Goal: Task Accomplishment & Management: Manage account settings

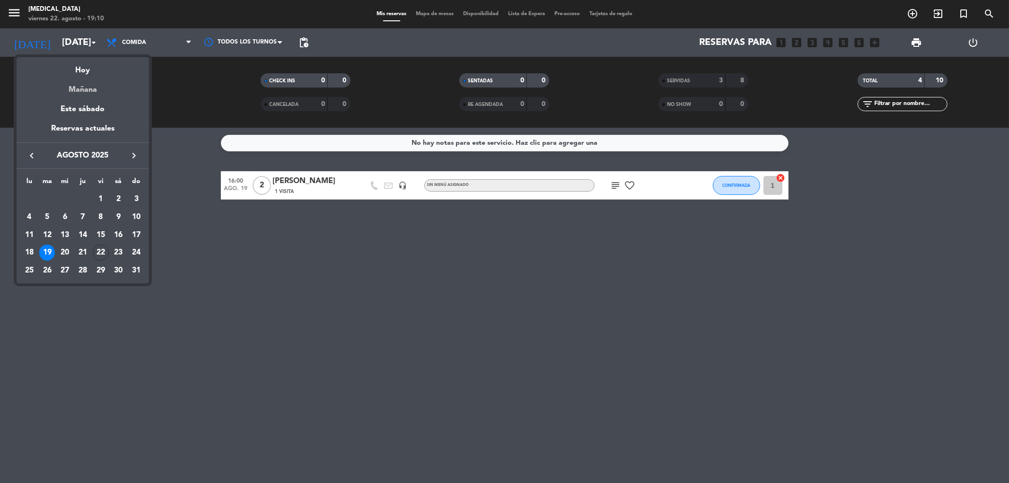
click at [90, 88] on div "Mañana" at bounding box center [83, 86] width 132 height 19
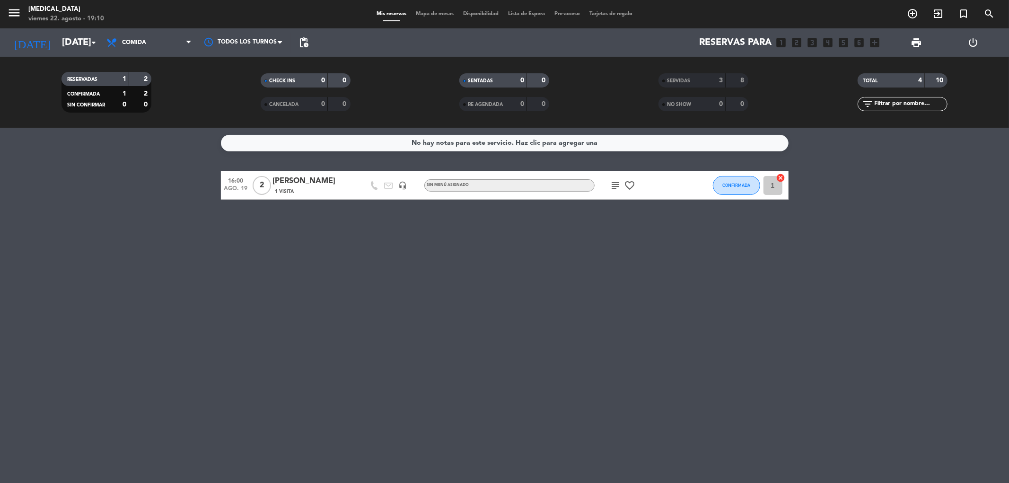
type input "sáb. 23 ago."
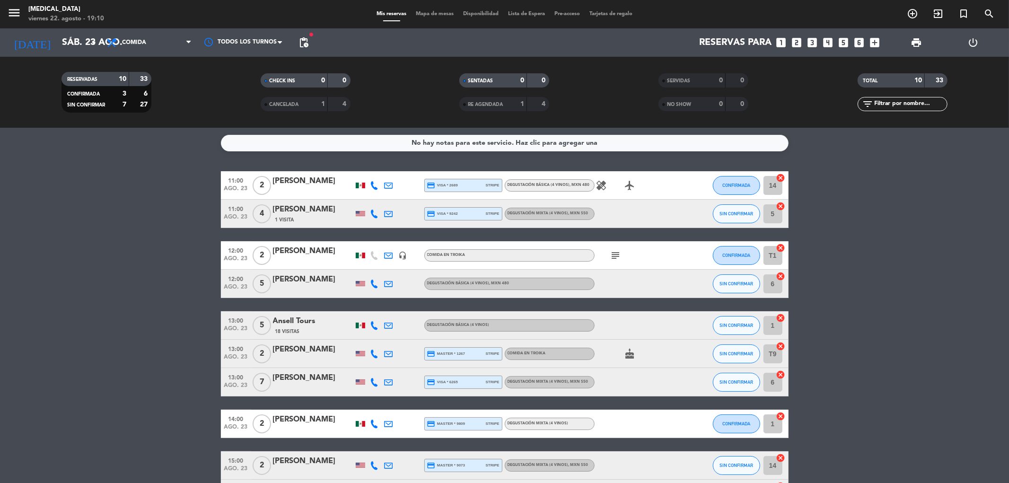
click at [796, 40] on icon "looks_two" at bounding box center [797, 42] width 12 height 12
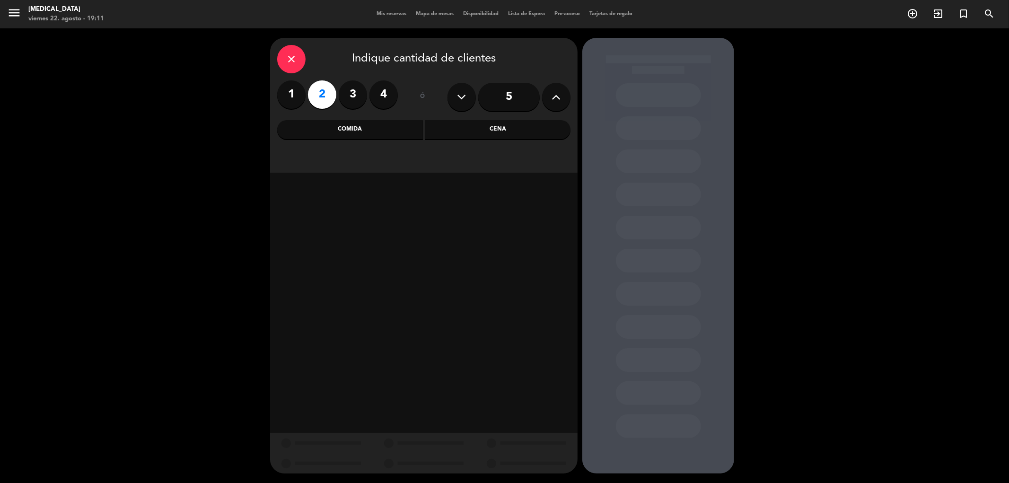
click at [345, 128] on div "Comida" at bounding box center [350, 129] width 146 height 19
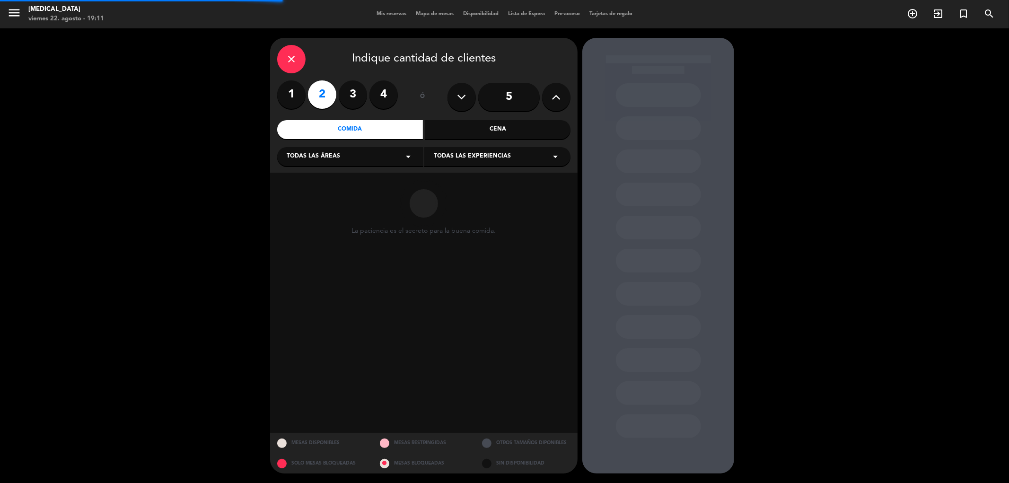
click at [339, 157] on span "Todas las áreas" at bounding box center [313, 156] width 53 height 9
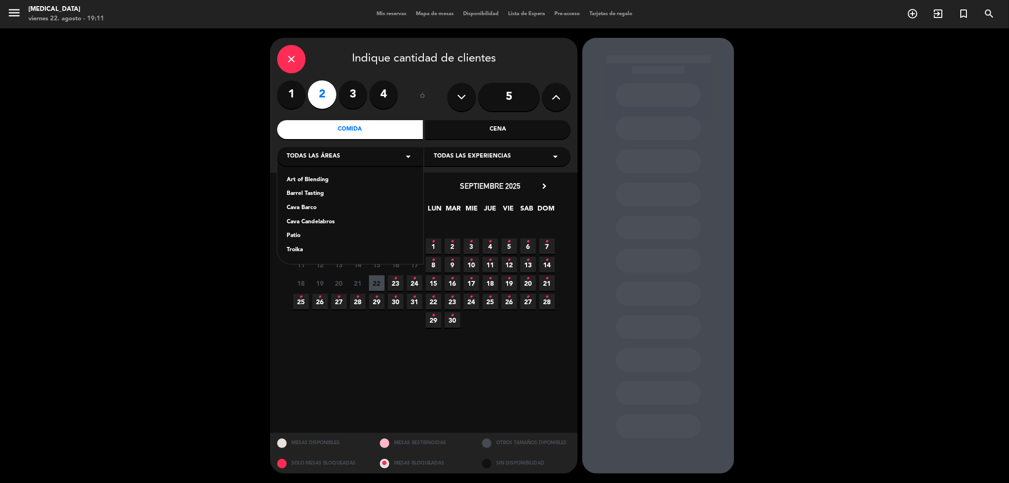
click at [310, 206] on div "Cava Barco" at bounding box center [350, 207] width 127 height 9
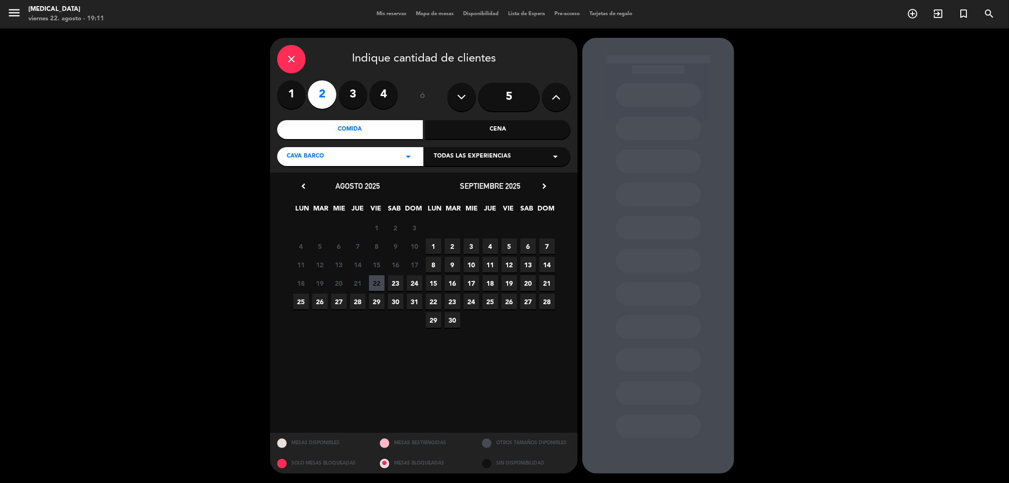
click at [396, 279] on span "23" at bounding box center [396, 283] width 16 height 16
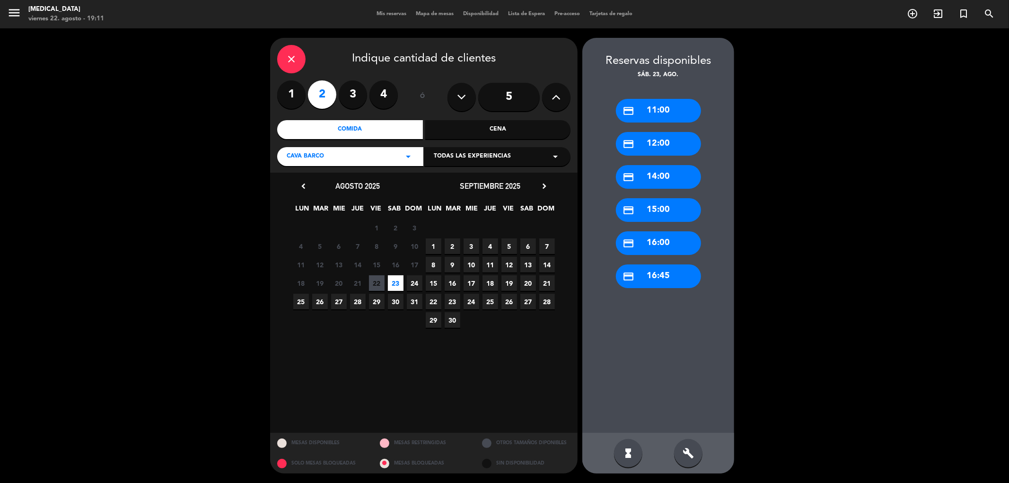
click at [667, 107] on div "credit_card 11:00" at bounding box center [658, 111] width 85 height 24
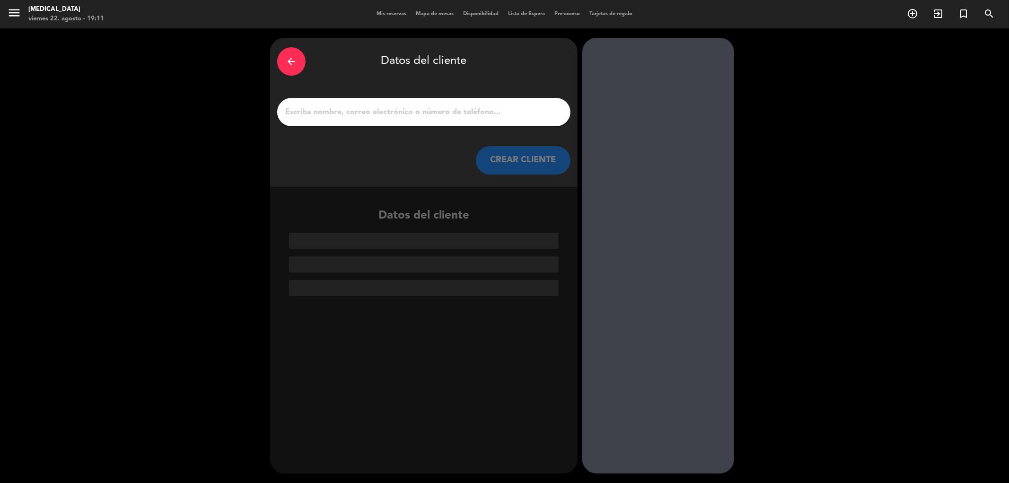
click at [405, 111] on input "1" at bounding box center [423, 112] width 279 height 13
paste input "[PERSON_NAME]"
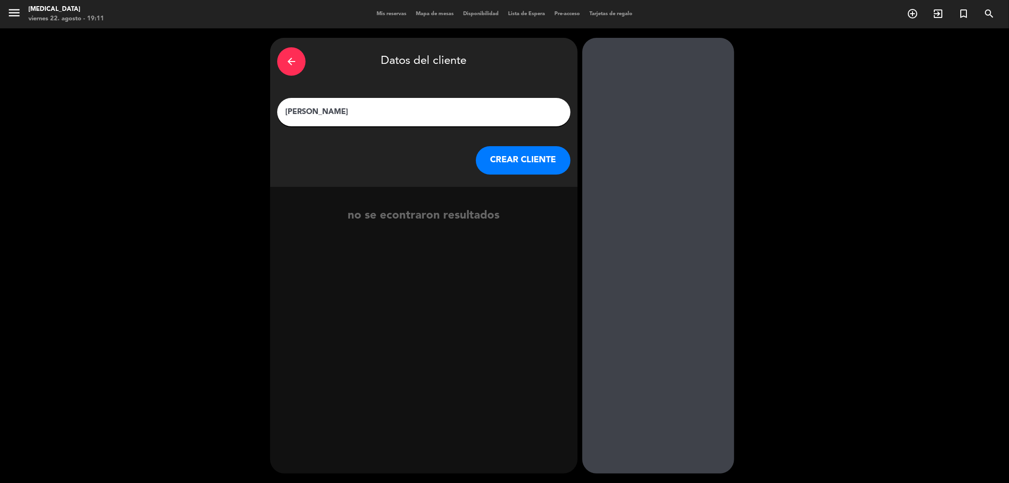
type input "[PERSON_NAME]"
click at [547, 162] on button "CREAR CLIENTE" at bounding box center [523, 160] width 95 height 28
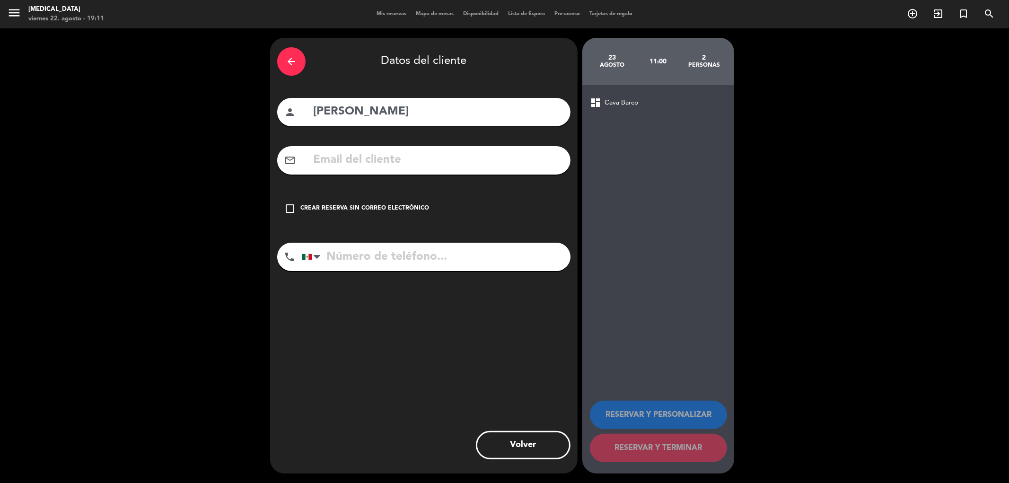
click at [287, 206] on icon "check_box_outline_blank" at bounding box center [289, 208] width 11 height 11
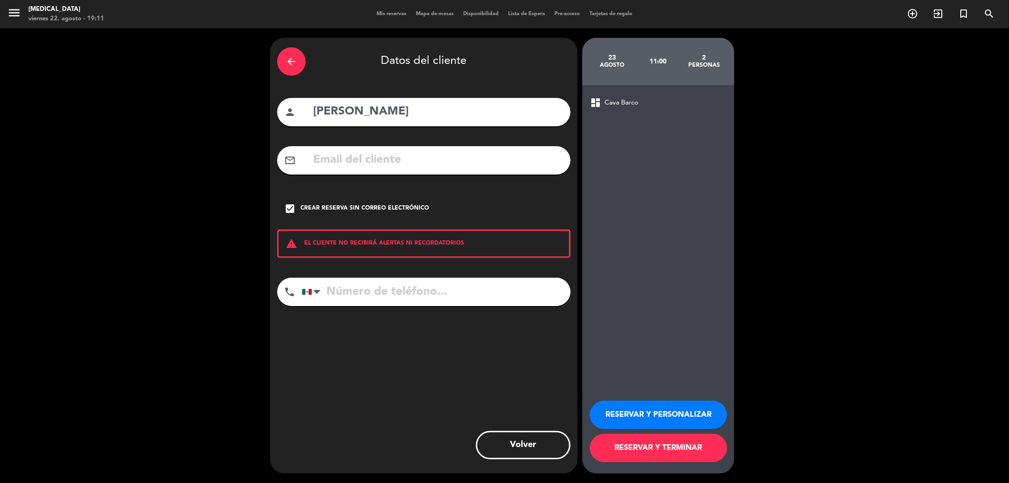
click at [631, 409] on button "RESERVAR Y PERSONALIZAR" at bounding box center [658, 415] width 137 height 28
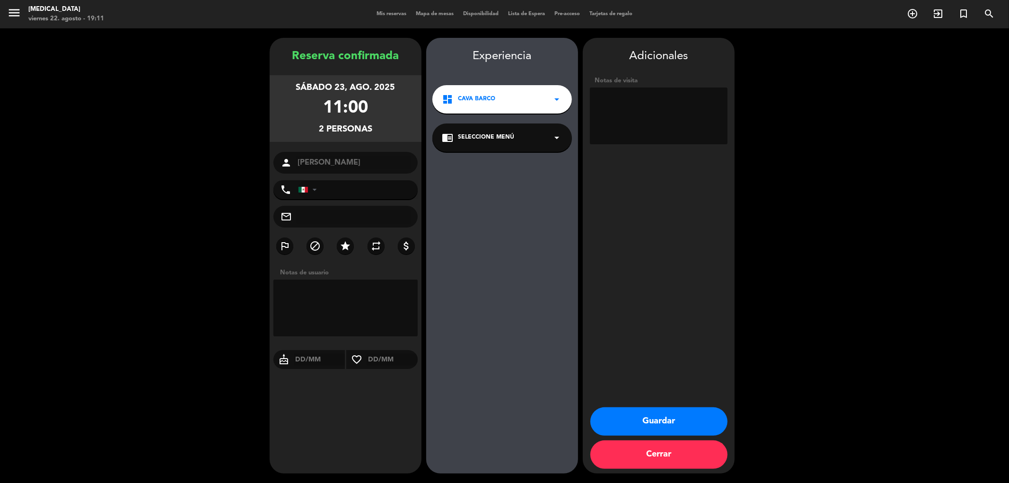
click at [682, 418] on button "Guardar" at bounding box center [658, 421] width 137 height 28
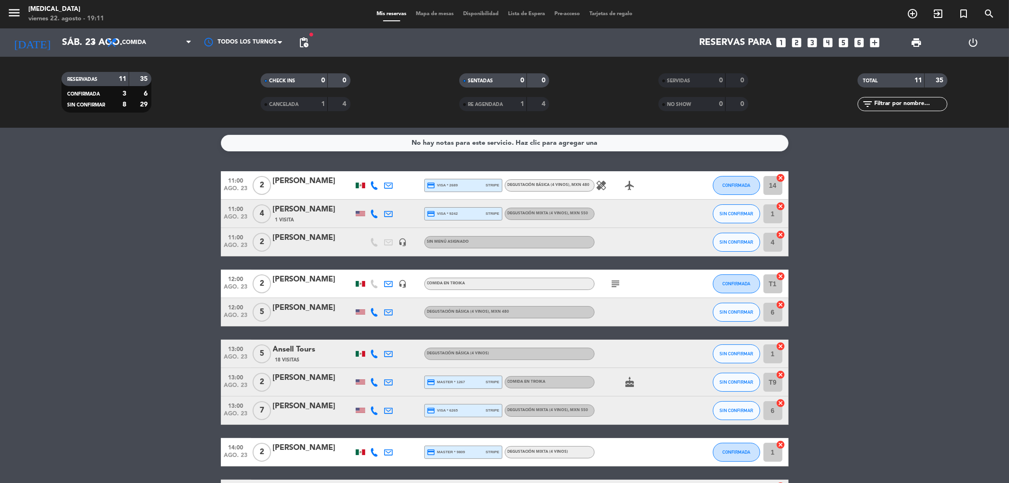
click at [476, 240] on div "Sin menú asignado" at bounding box center [509, 242] width 170 height 12
click at [282, 236] on div "[PERSON_NAME]" at bounding box center [313, 238] width 80 height 12
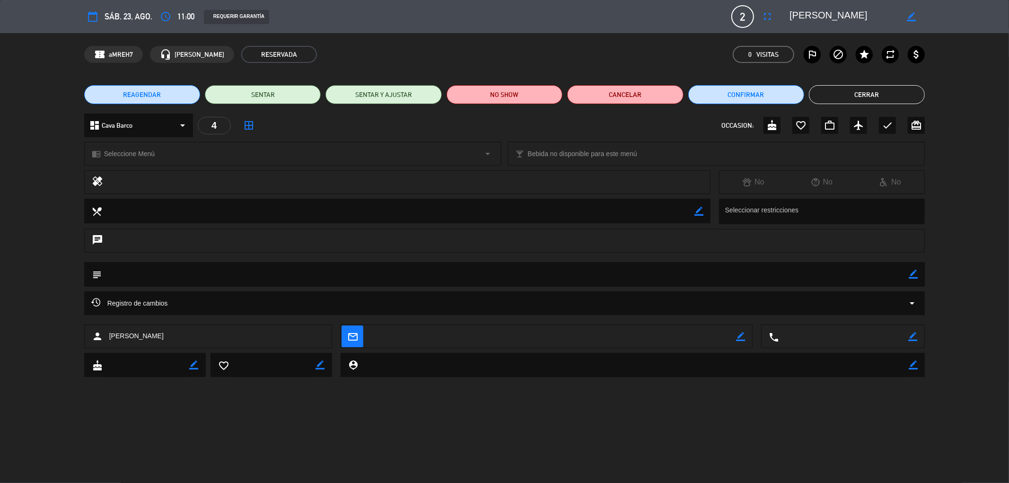
click at [916, 273] on icon "border_color" at bounding box center [913, 274] width 9 height 9
click at [802, 275] on textarea at bounding box center [506, 274] width 808 height 24
type textarea "h"
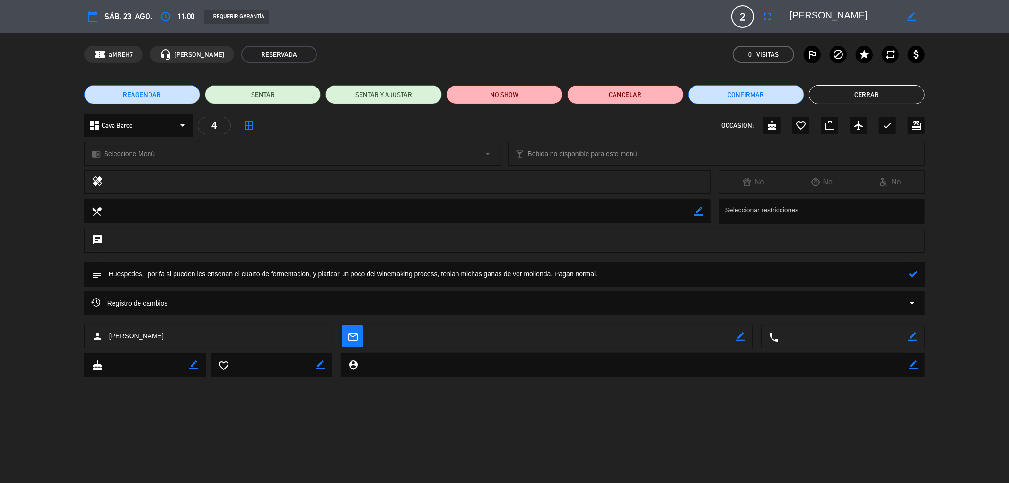
click at [142, 272] on textarea at bounding box center [506, 274] width 808 height 24
click at [225, 271] on textarea at bounding box center [506, 274] width 808 height 24
click at [388, 277] on textarea at bounding box center [506, 274] width 808 height 24
click at [625, 275] on textarea at bounding box center [506, 274] width 808 height 24
click at [913, 277] on icon at bounding box center [913, 274] width 9 height 9
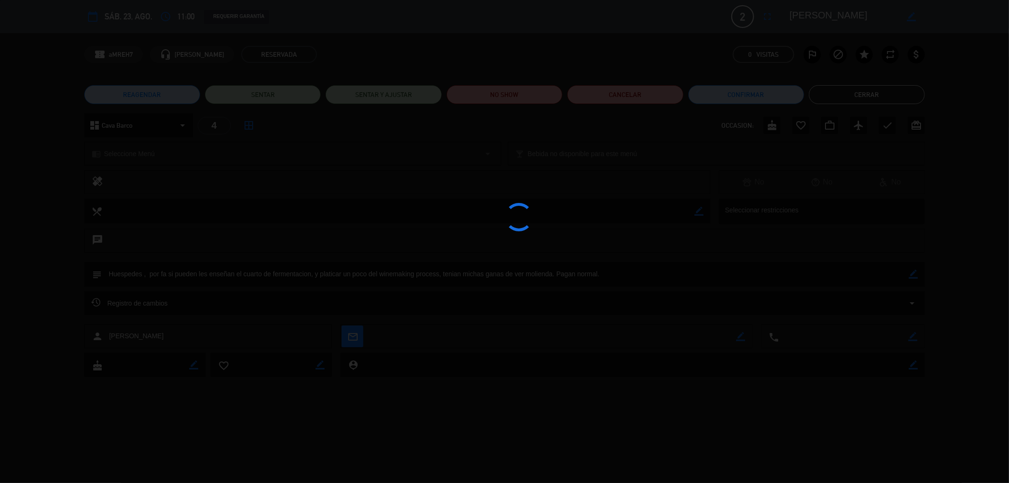
type textarea "Huespedes , por fa si pueden les enseñan el cuarto de fermentacion, y platicar …"
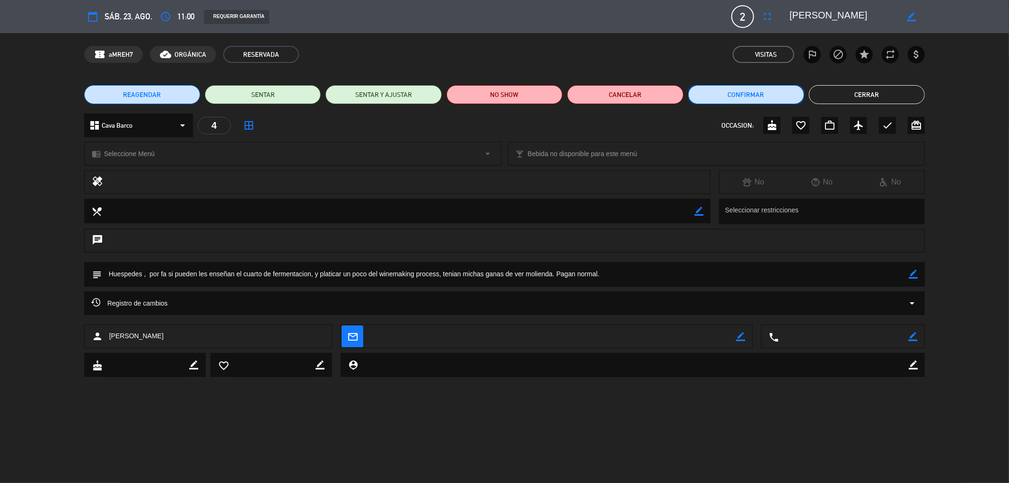
click at [755, 93] on button "Confirmar" at bounding box center [746, 94] width 116 height 19
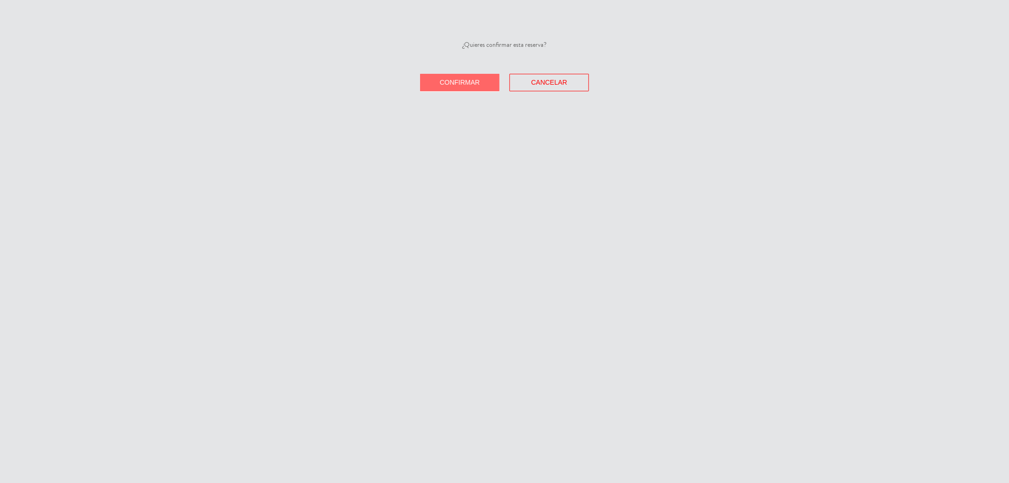
click at [456, 78] on button "Confirmar" at bounding box center [459, 83] width 79 height 18
